Goal: Task Accomplishment & Management: Complete application form

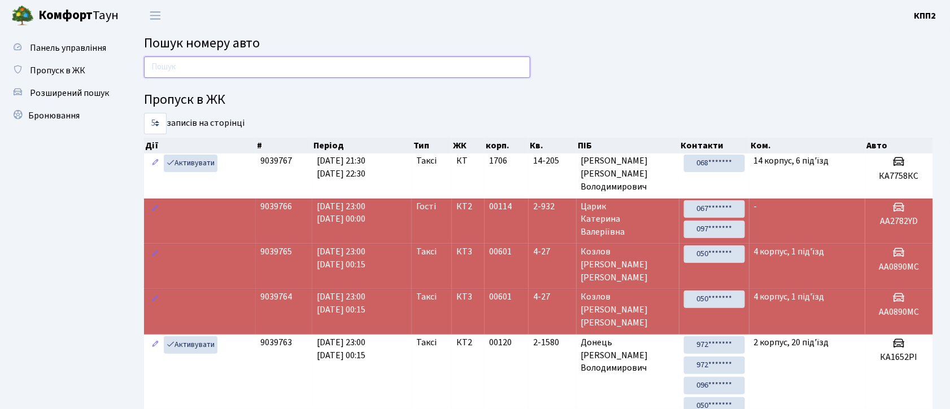
click at [308, 68] on input "text" at bounding box center [337, 66] width 386 height 21
type input "1"
